Goal: Register for event/course

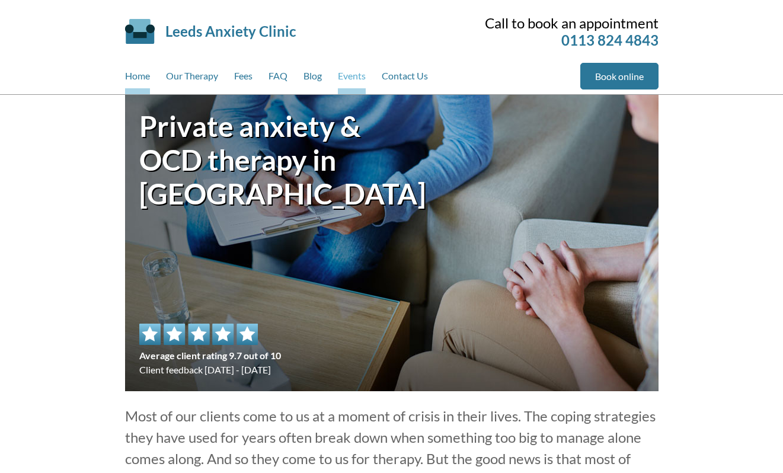
click at [350, 78] on link "Events" at bounding box center [352, 78] width 28 height 31
